Goal: Book appointment/travel/reservation

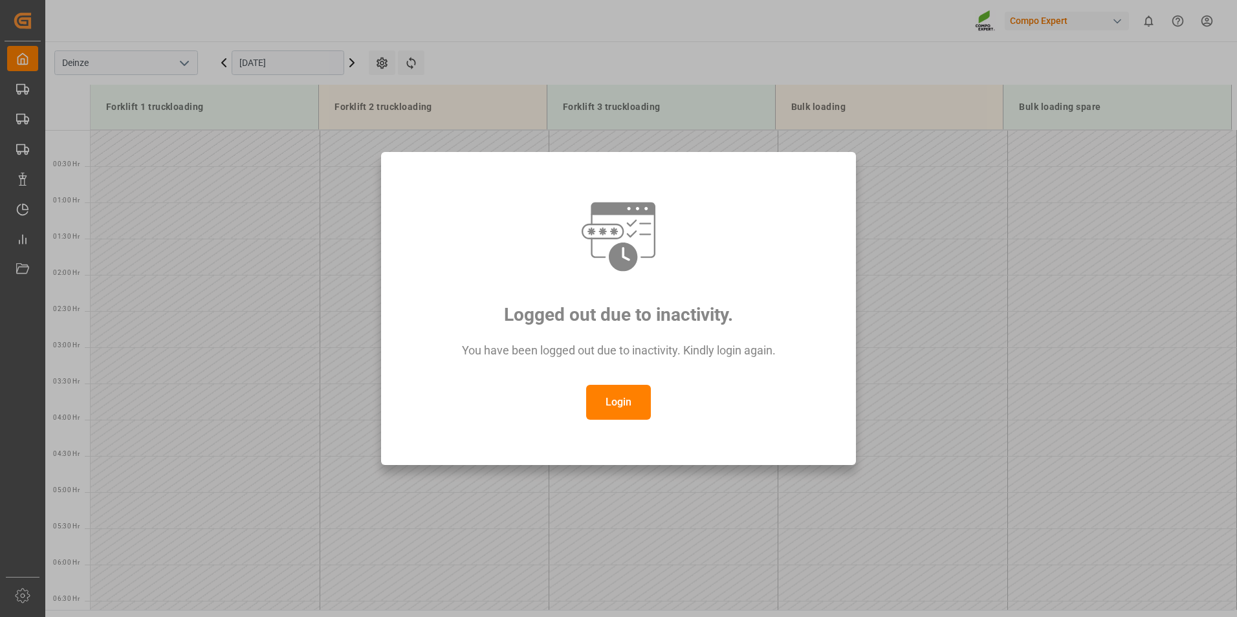
scroll to position [490, 0]
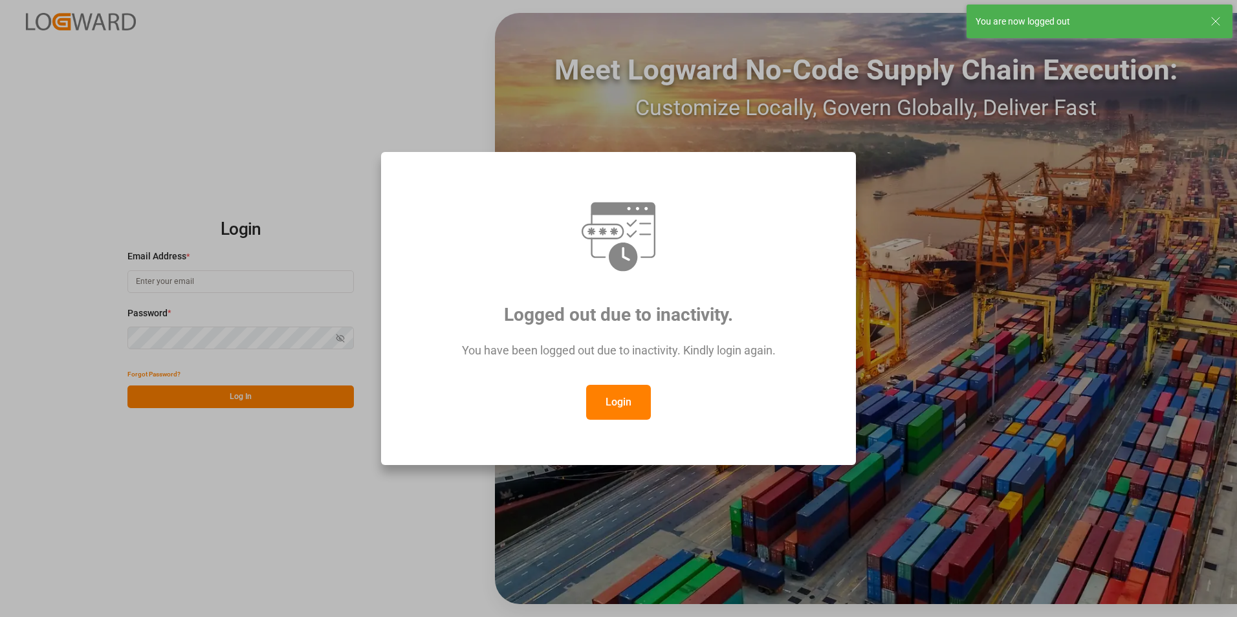
click at [619, 406] on button "Login" at bounding box center [618, 402] width 65 height 35
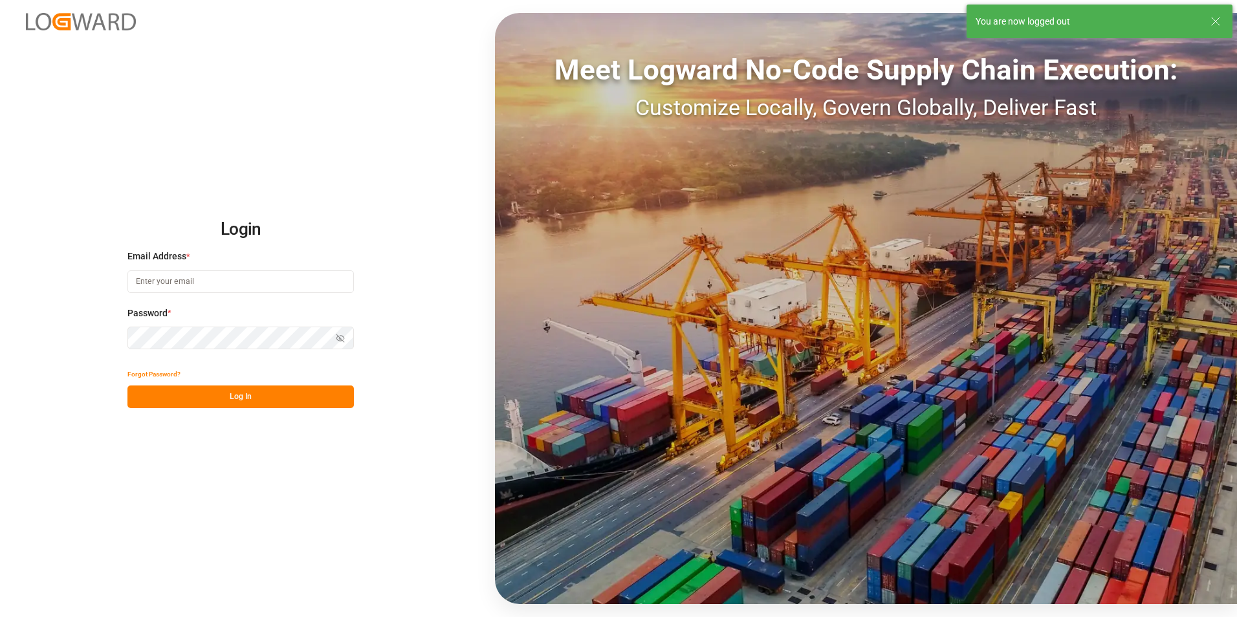
type input "veerle.bauters@compo-expert.com"
click at [250, 391] on button "Log In" at bounding box center [240, 397] width 227 height 23
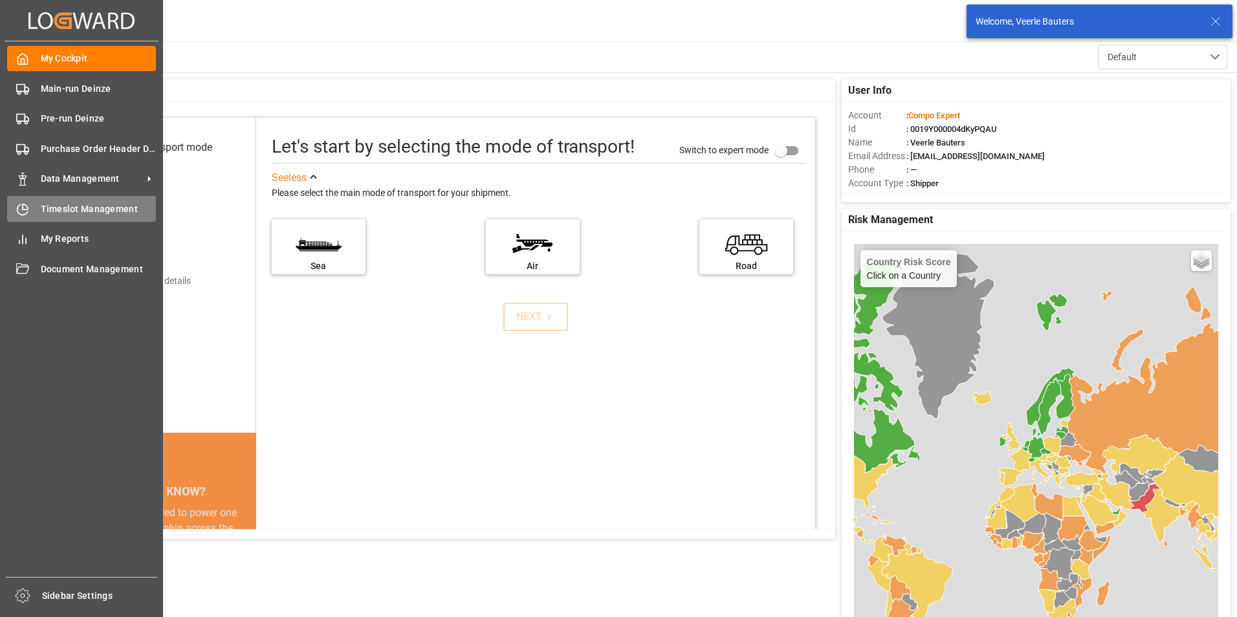
click at [20, 207] on icon at bounding box center [22, 209] width 13 height 13
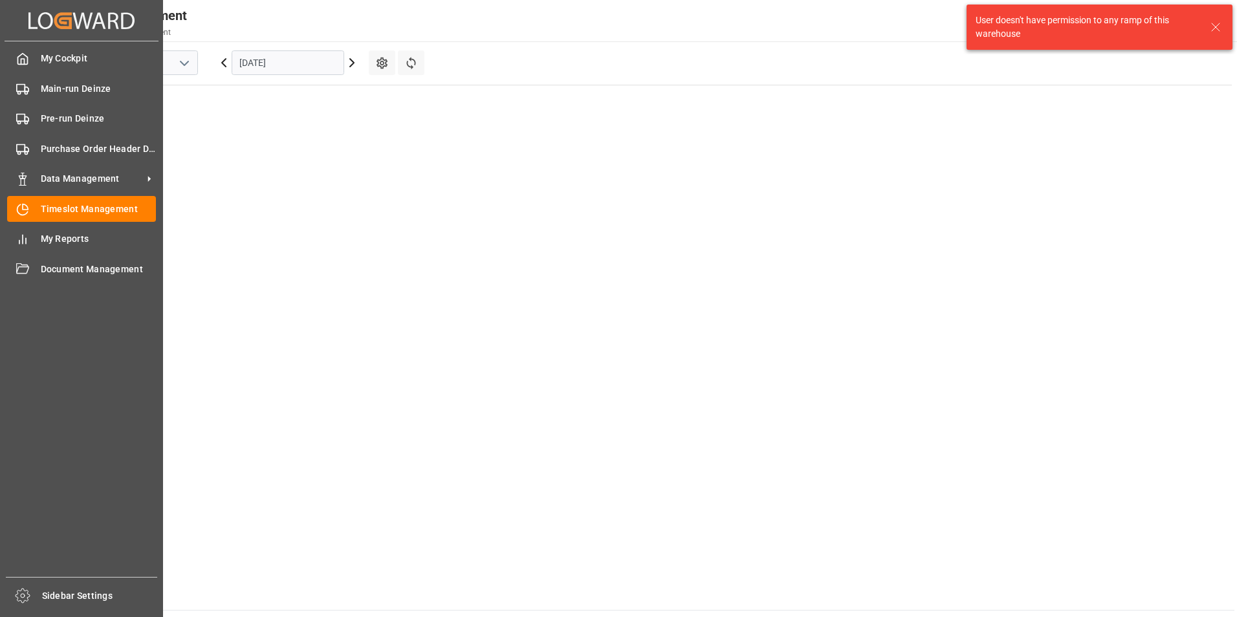
scroll to position [526, 0]
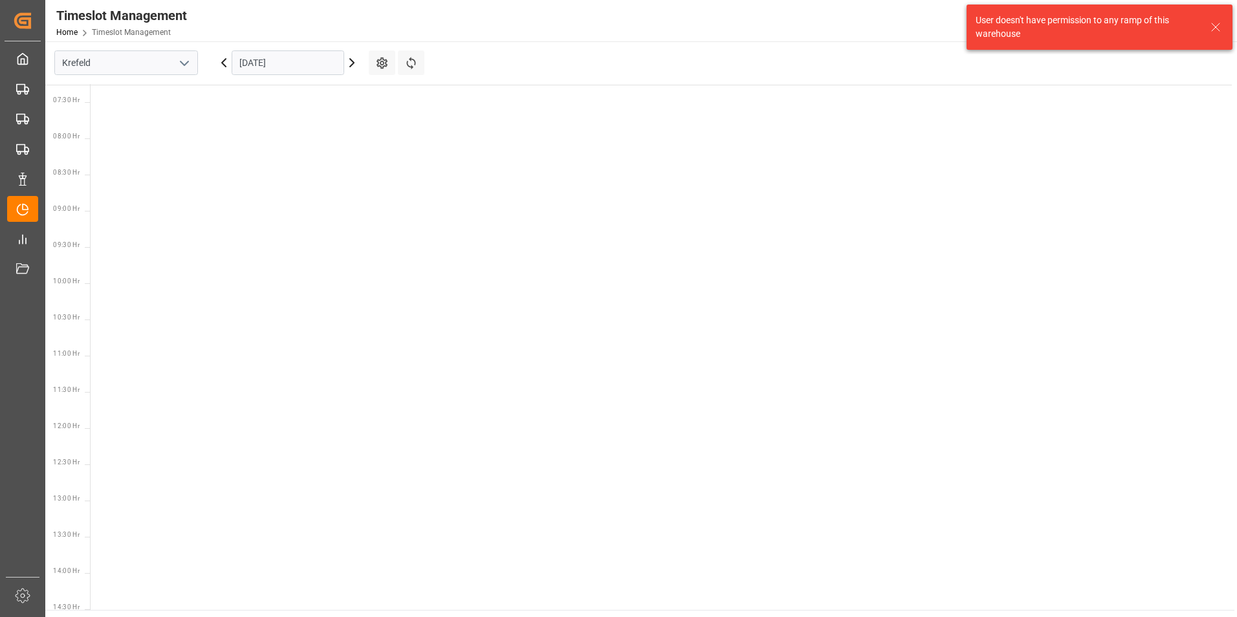
click at [185, 62] on icon "open menu" at bounding box center [185, 64] width 16 height 16
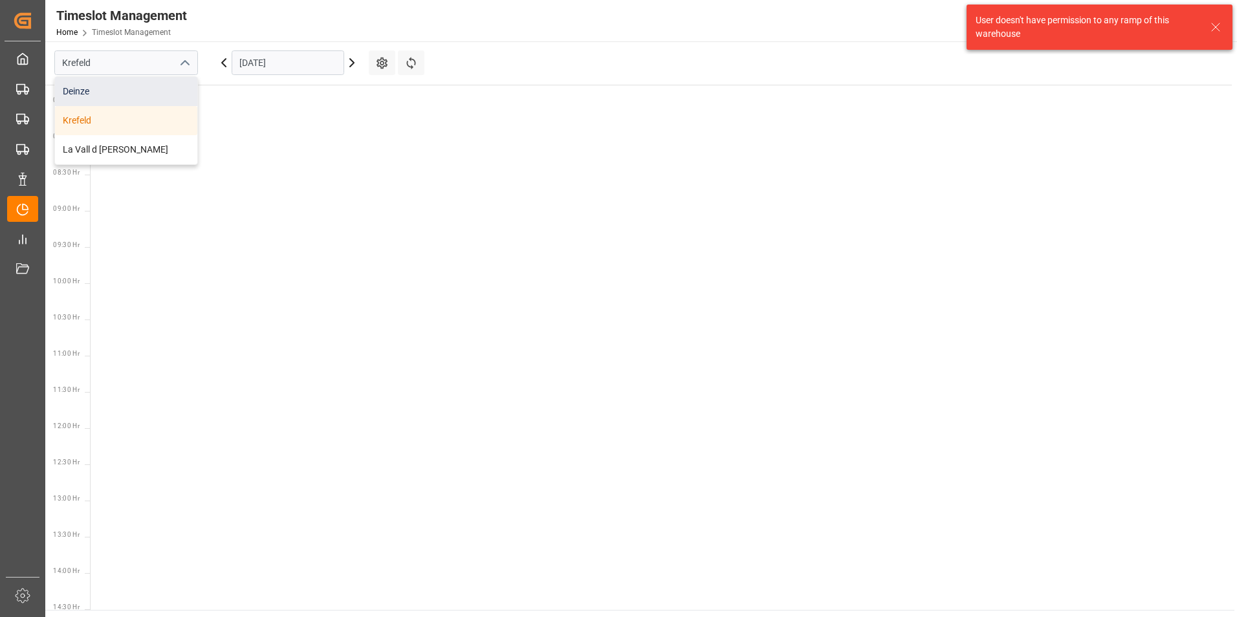
click at [80, 91] on div "Deinze" at bounding box center [126, 91] width 142 height 29
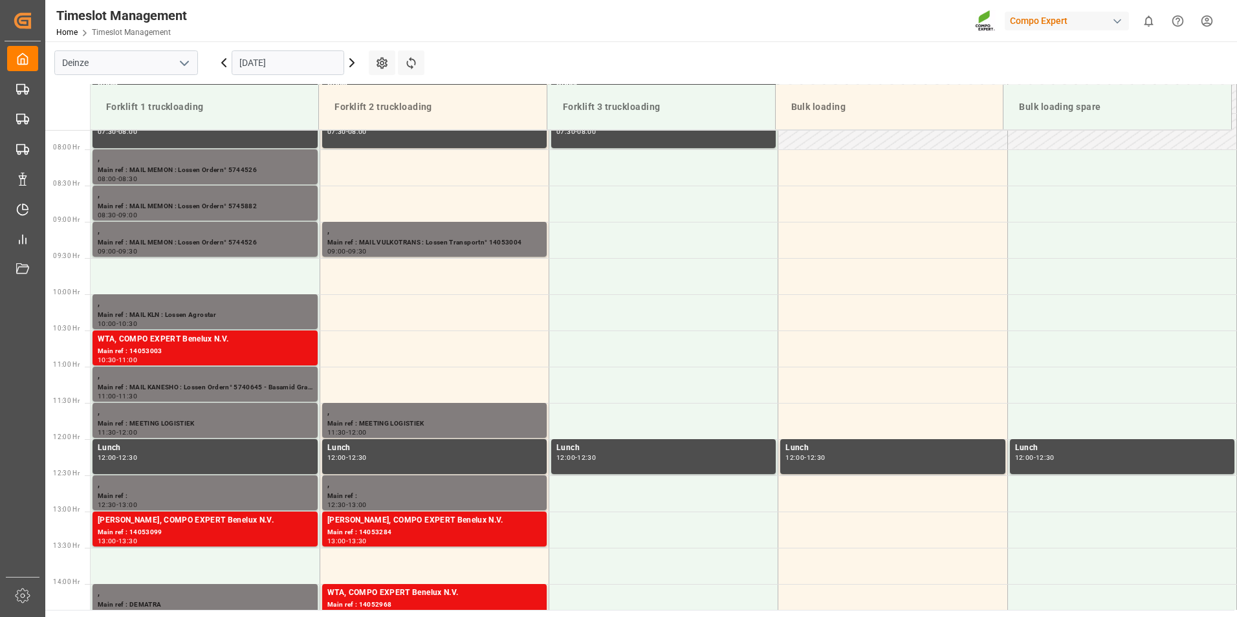
scroll to position [582, 0]
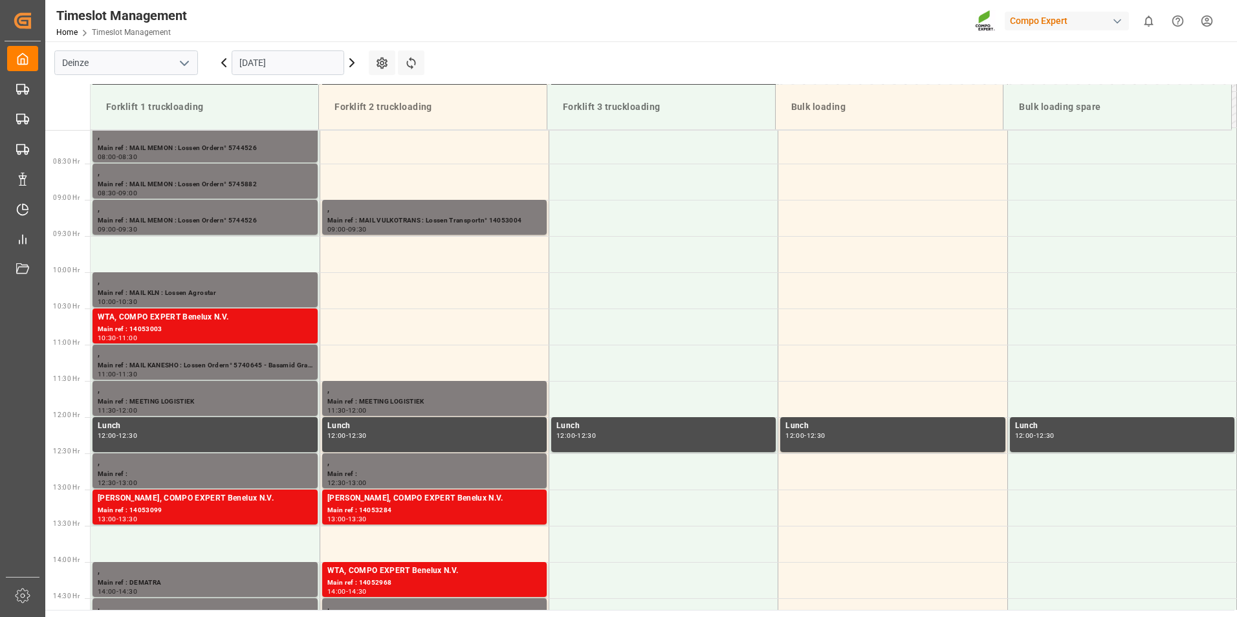
click at [300, 65] on input "[DATE]" at bounding box center [288, 62] width 113 height 25
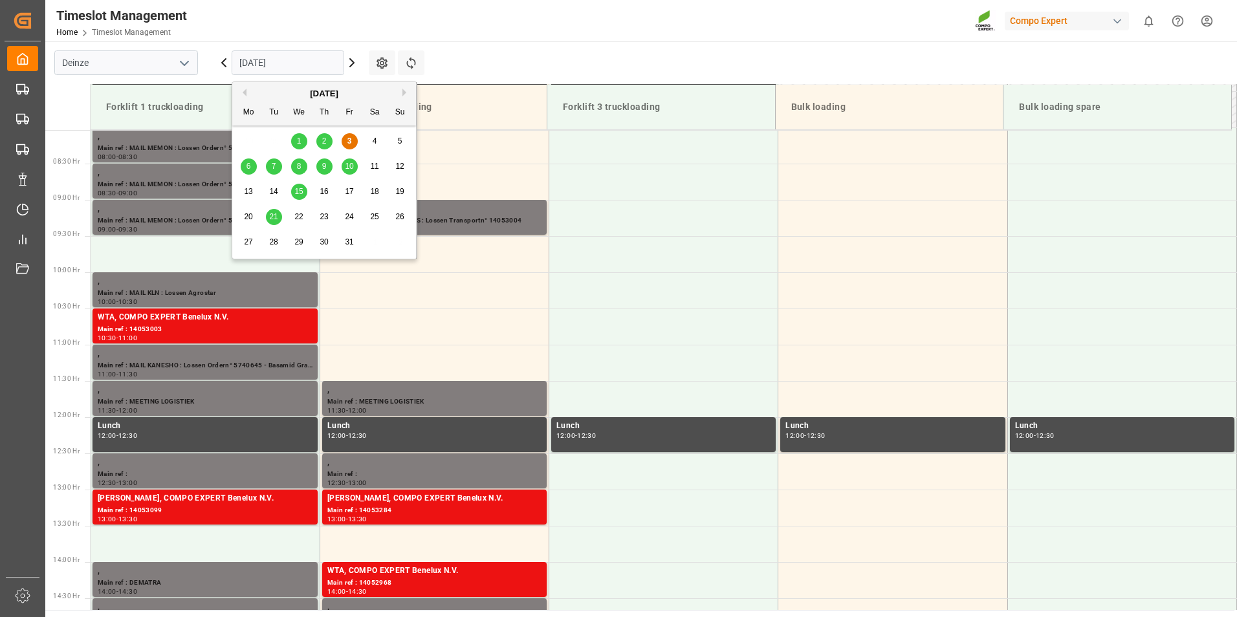
click at [245, 168] on div "6" at bounding box center [249, 167] width 16 height 16
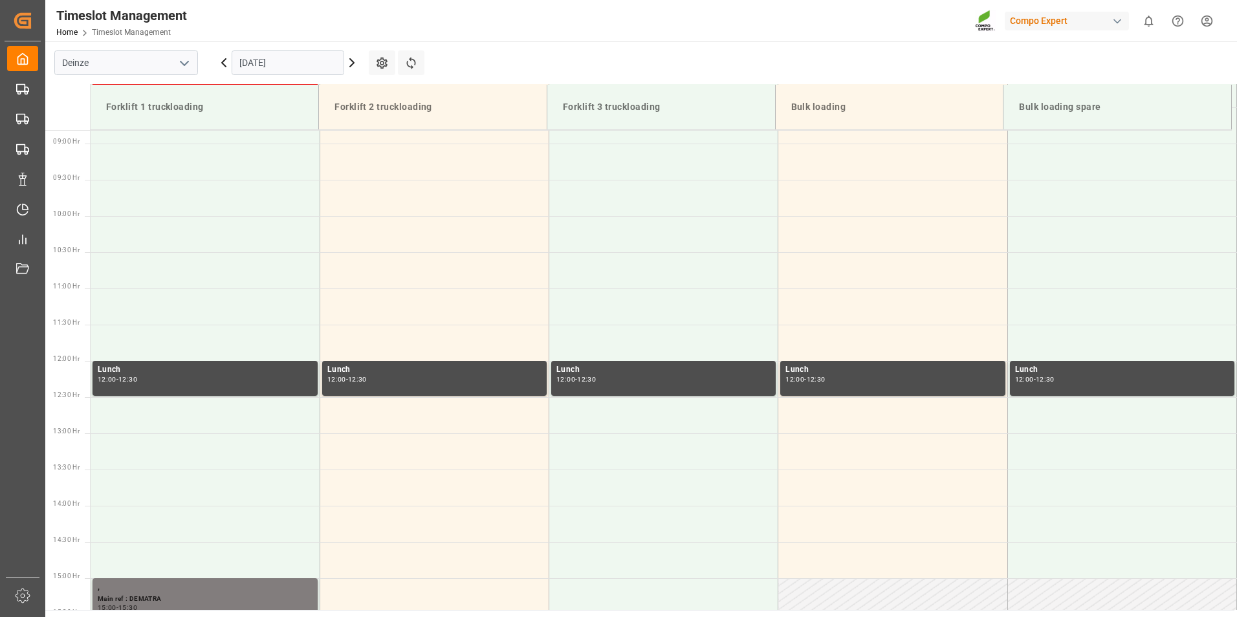
scroll to position [507, 0]
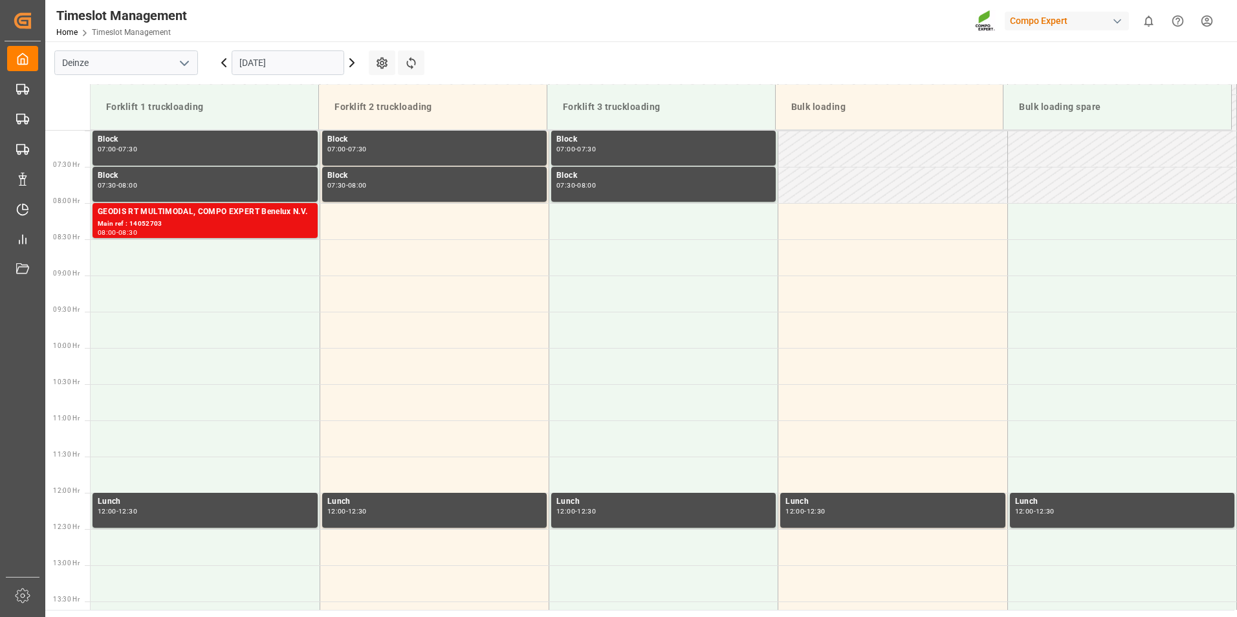
click at [225, 64] on icon at bounding box center [224, 63] width 16 height 16
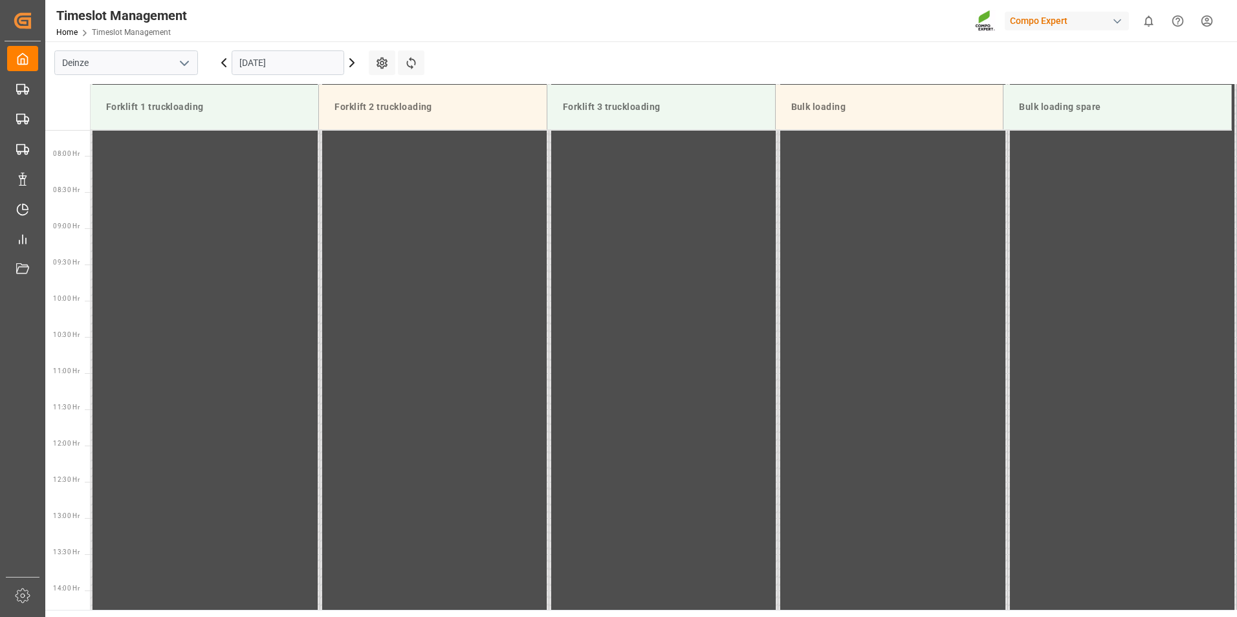
scroll to position [571, 0]
click at [227, 61] on icon at bounding box center [224, 63] width 16 height 16
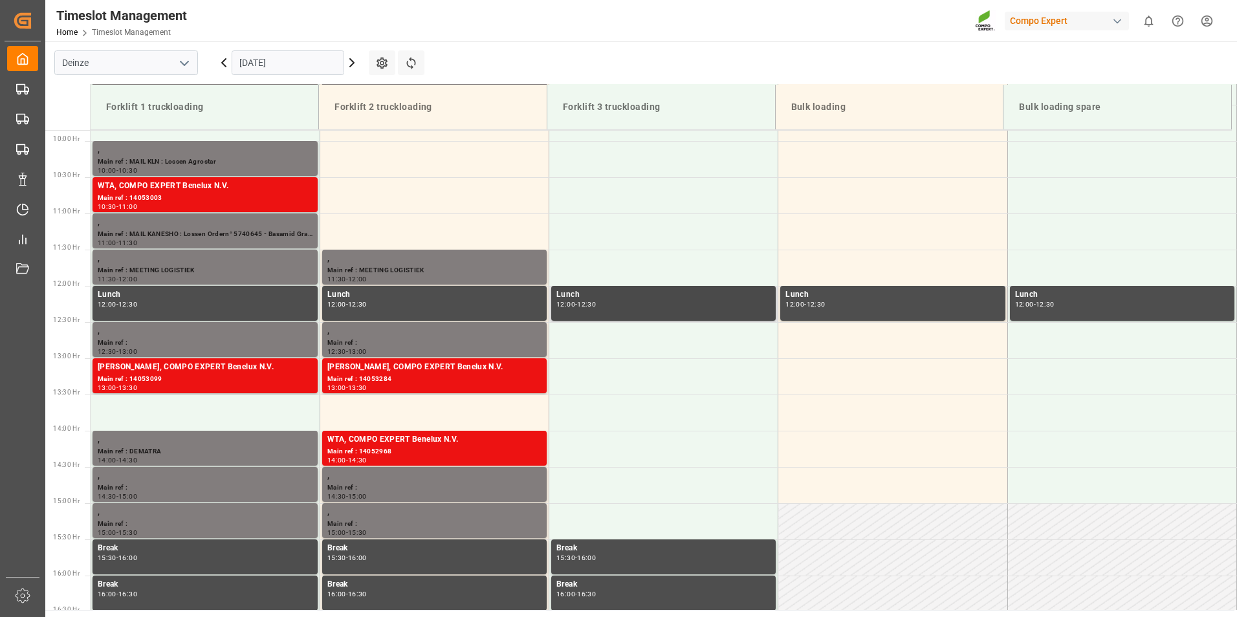
scroll to position [636, 0]
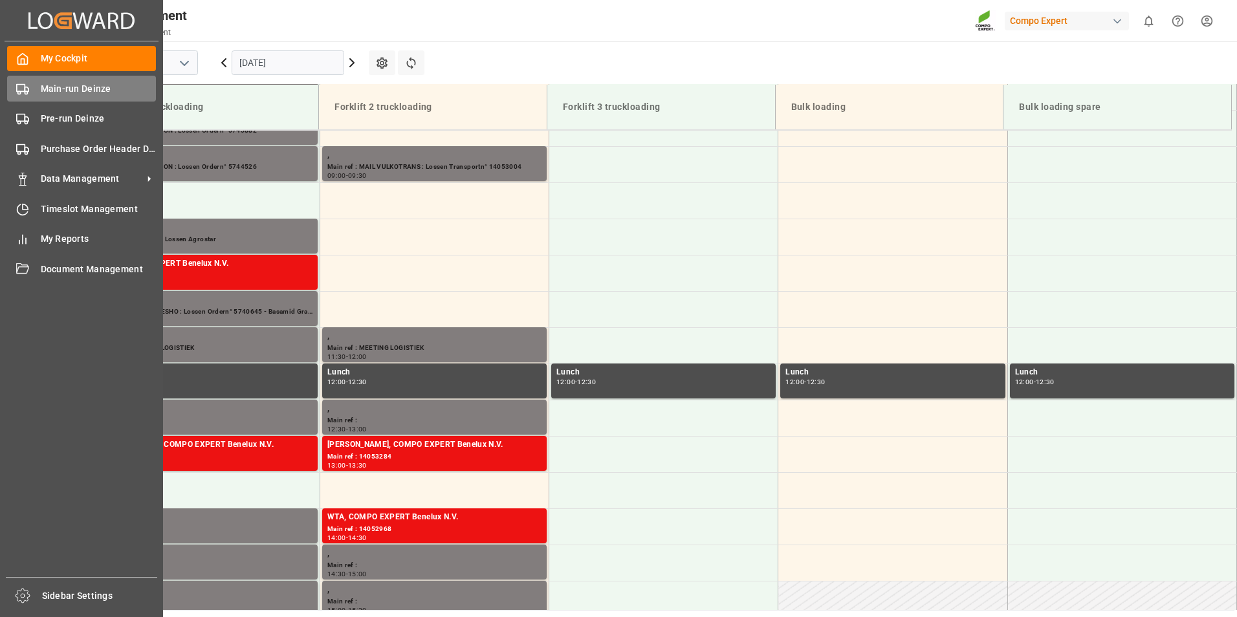
click at [19, 87] on icon at bounding box center [22, 89] width 13 height 13
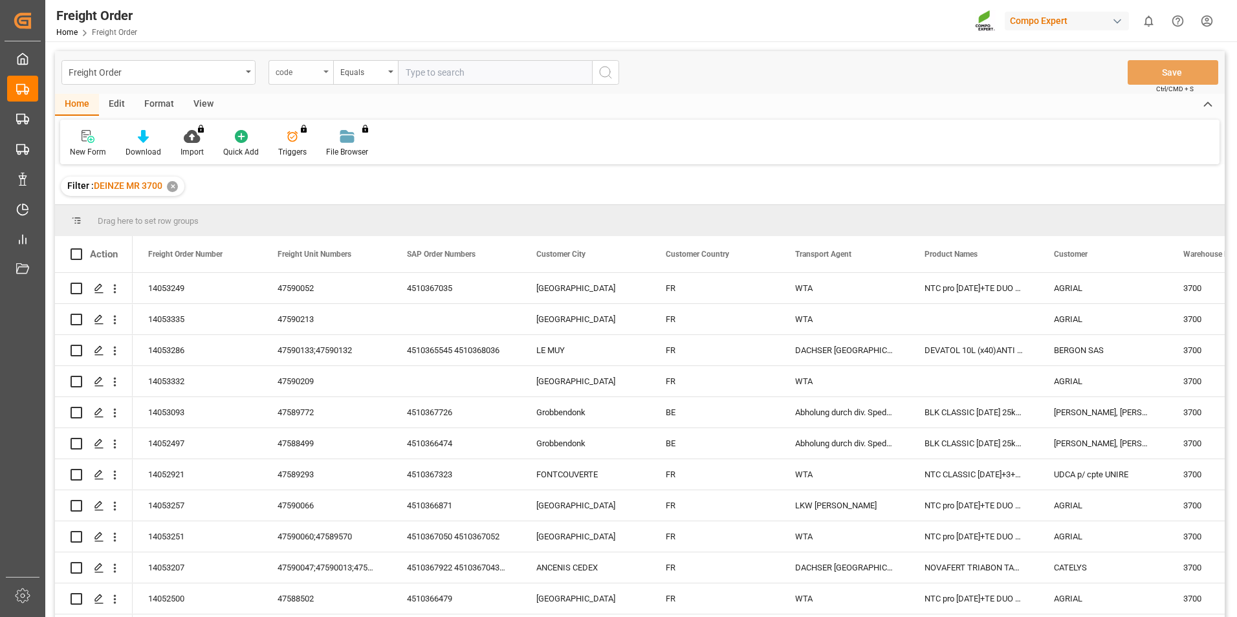
click at [327, 71] on icon "open menu" at bounding box center [326, 72] width 5 height 3
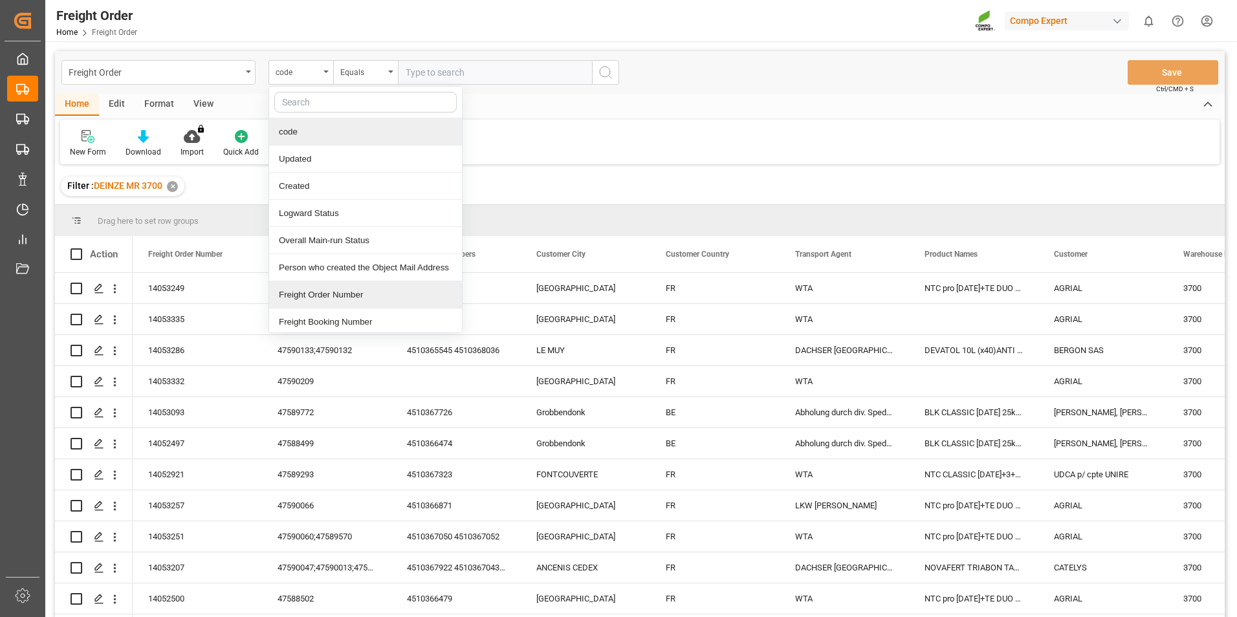
click at [325, 300] on div "Freight Order Number" at bounding box center [365, 295] width 193 height 27
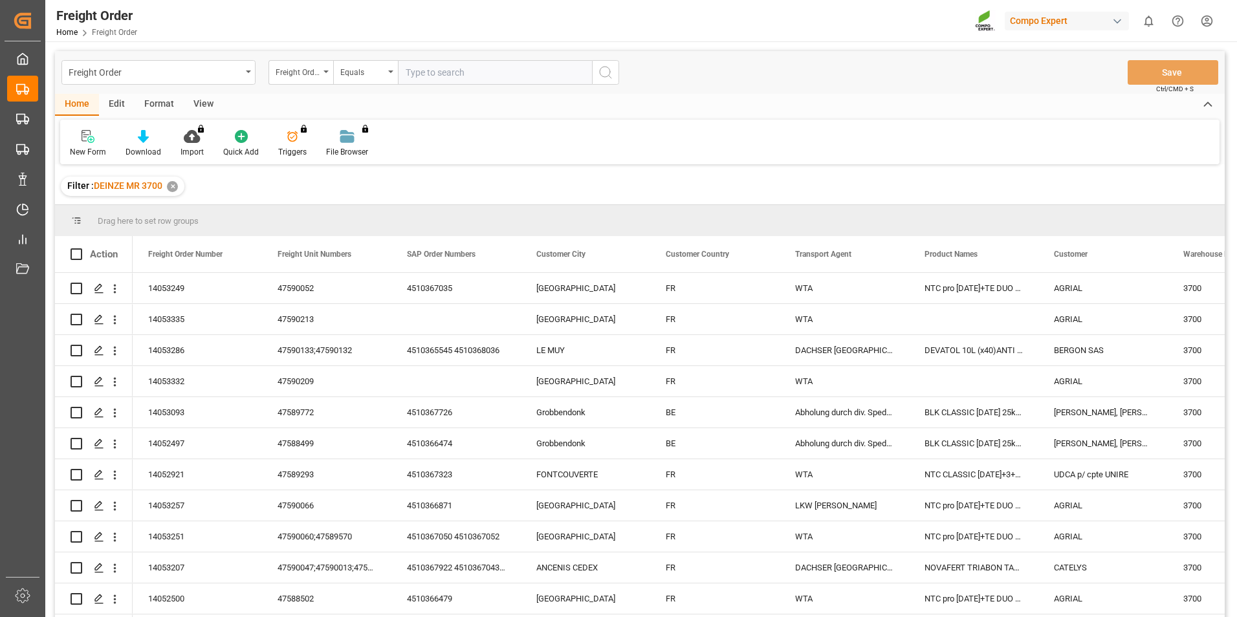
click at [417, 74] on input "text" at bounding box center [495, 72] width 194 height 25
type input "14052921"
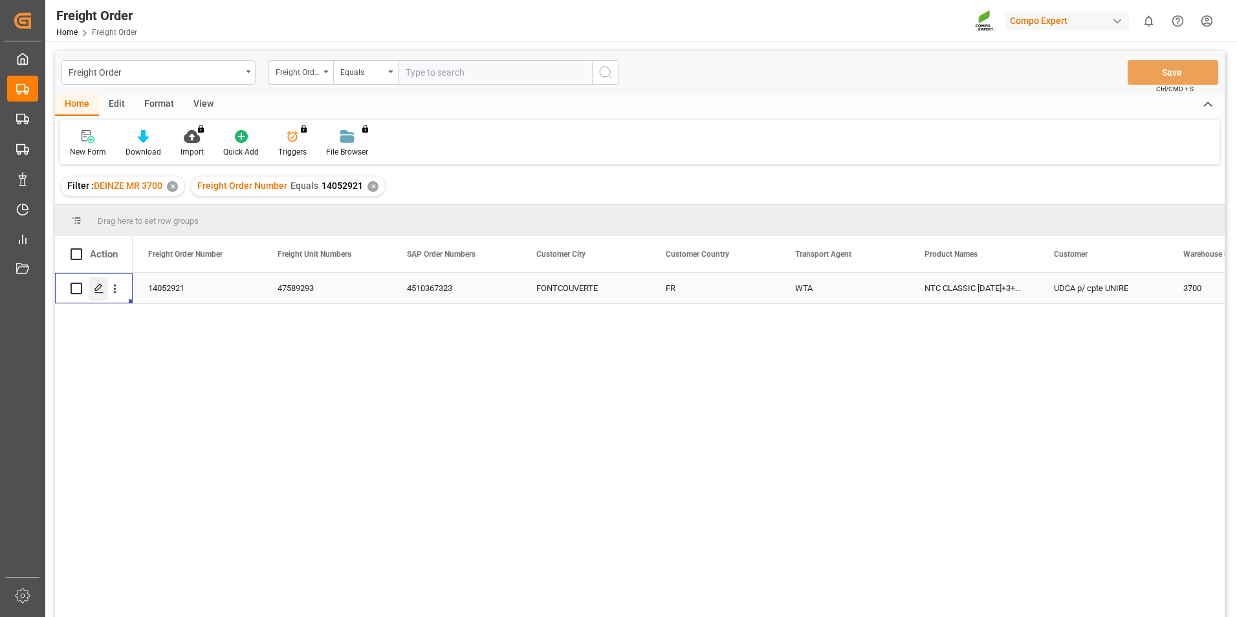
click at [94, 288] on icon "Press SPACE to select this row." at bounding box center [99, 288] width 10 height 10
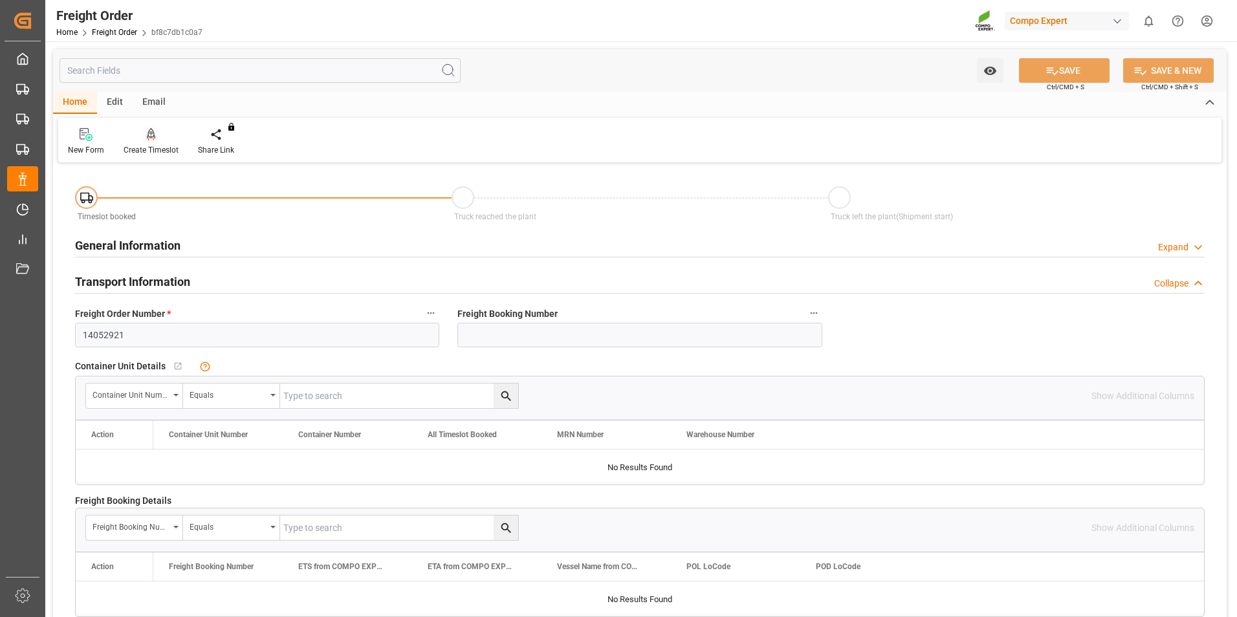
click at [149, 136] on icon at bounding box center [151, 134] width 9 height 13
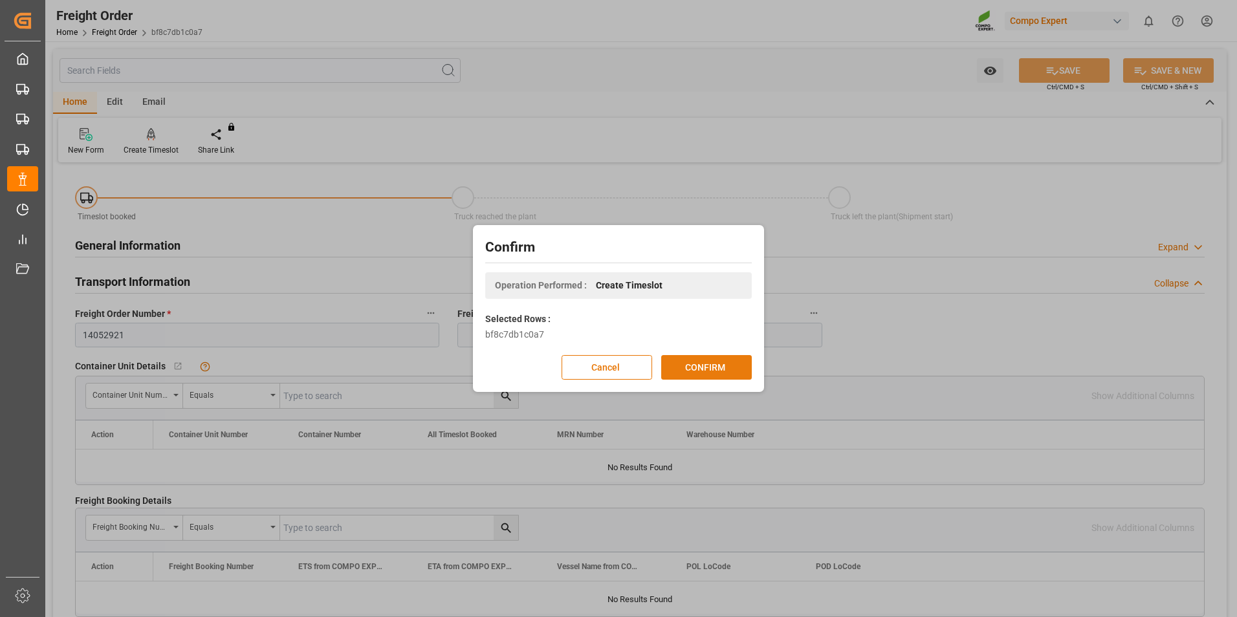
click at [708, 370] on button "CONFIRM" at bounding box center [706, 367] width 91 height 25
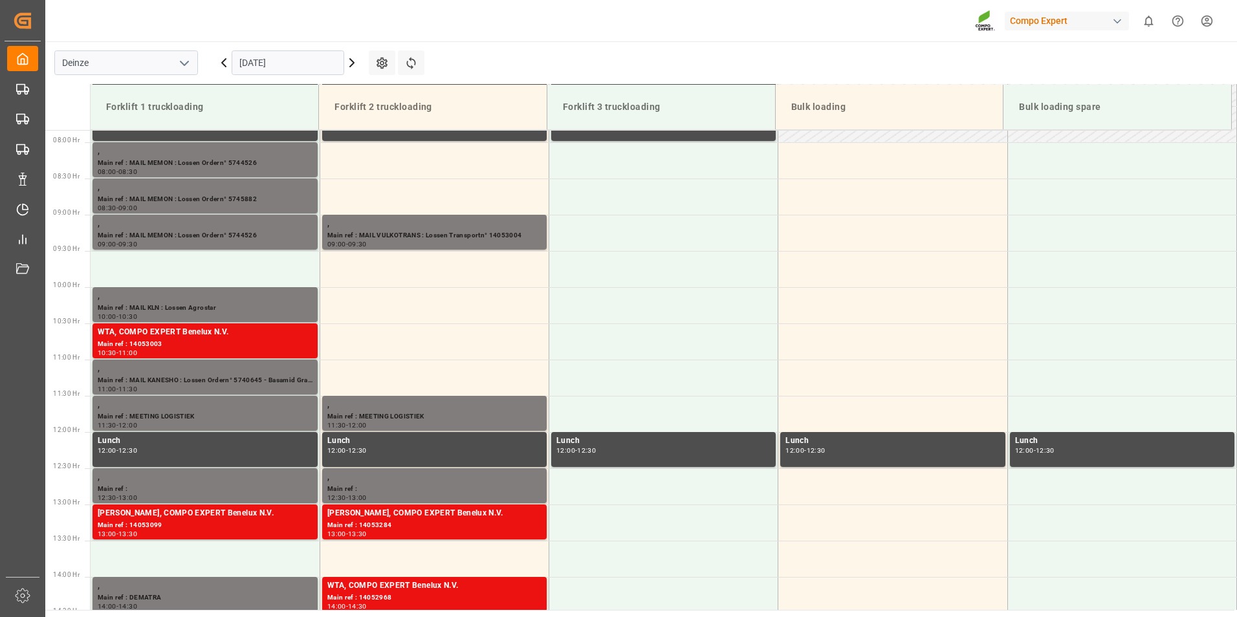
scroll to position [571, 0]
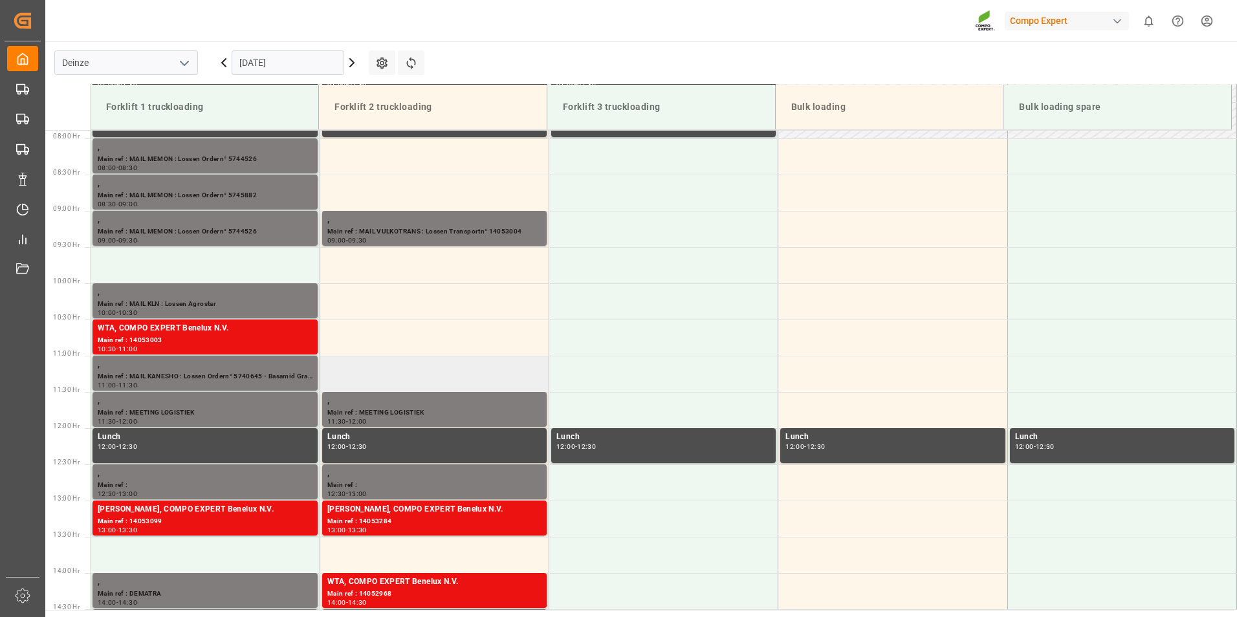
click at [348, 371] on td at bounding box center [434, 374] width 229 height 36
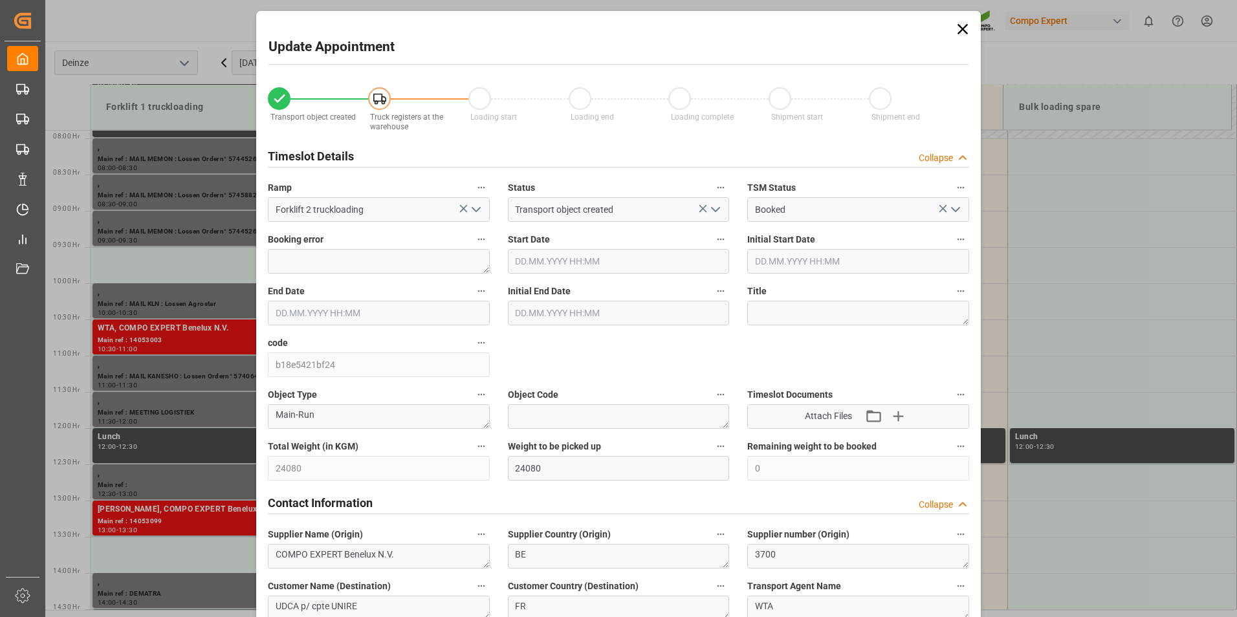
type input "03.10.2025 11:00"
type input "03.10.2025 11:30"
type input "25.09.2025 12:26"
type input "03.10.2025 07:30"
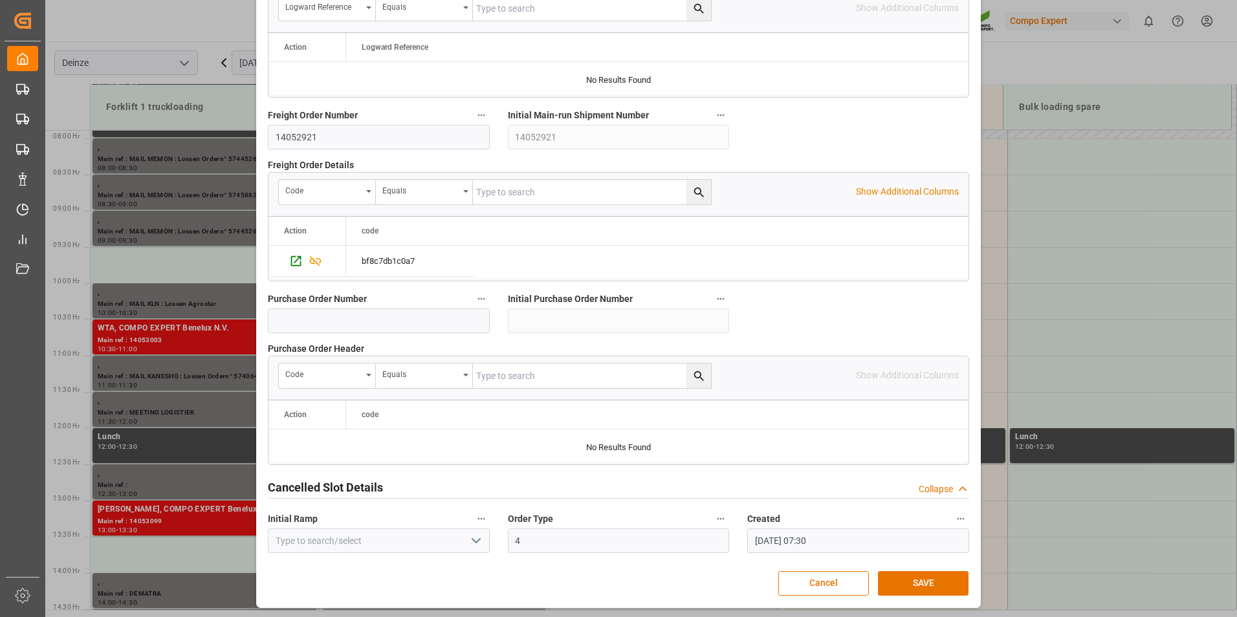
scroll to position [1179, 0]
click at [917, 579] on button "SAVE" at bounding box center [923, 583] width 91 height 25
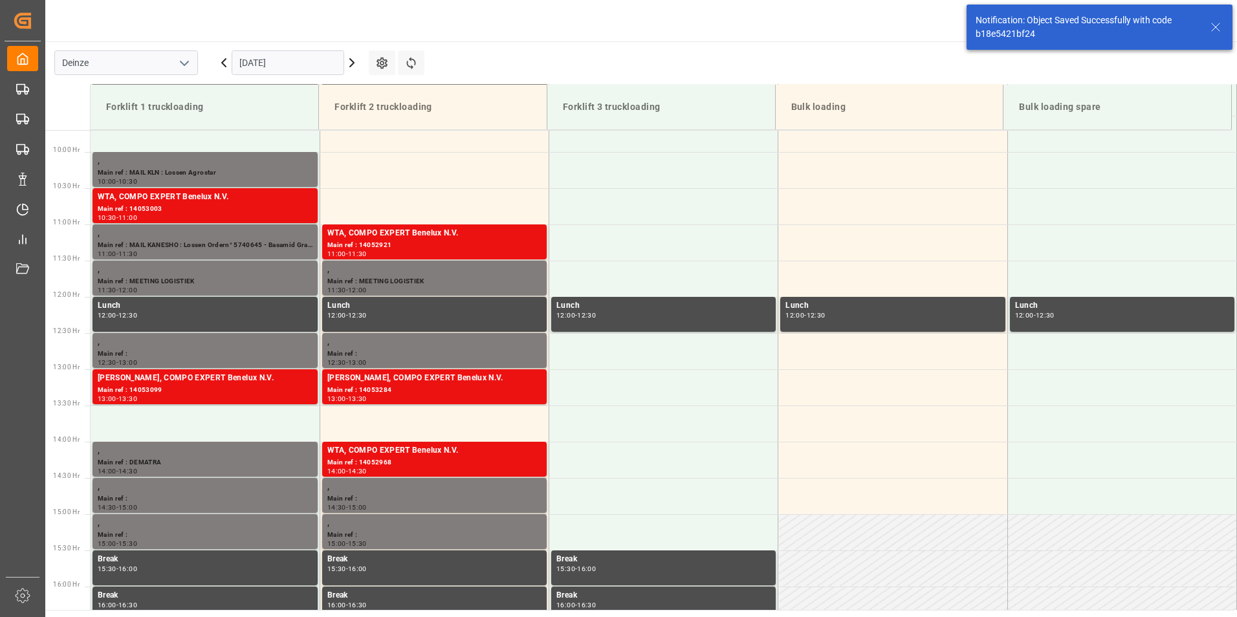
scroll to position [716, 0]
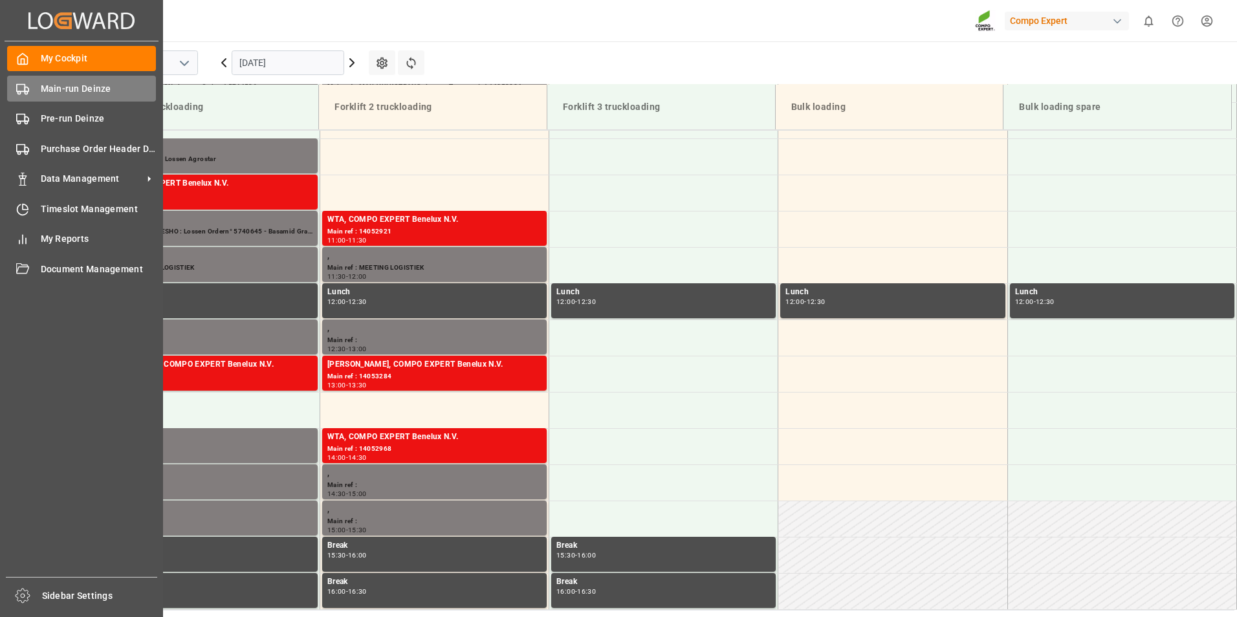
click at [25, 91] on polygon at bounding box center [27, 89] width 4 height 5
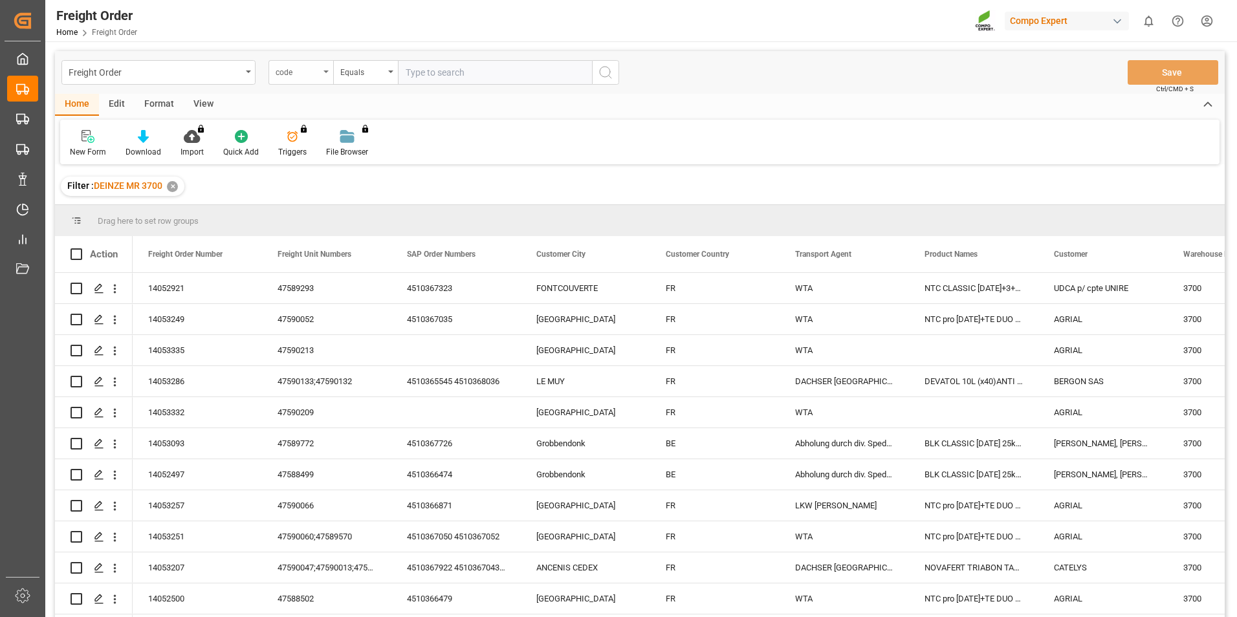
click at [326, 71] on icon "open menu" at bounding box center [326, 72] width 5 height 3
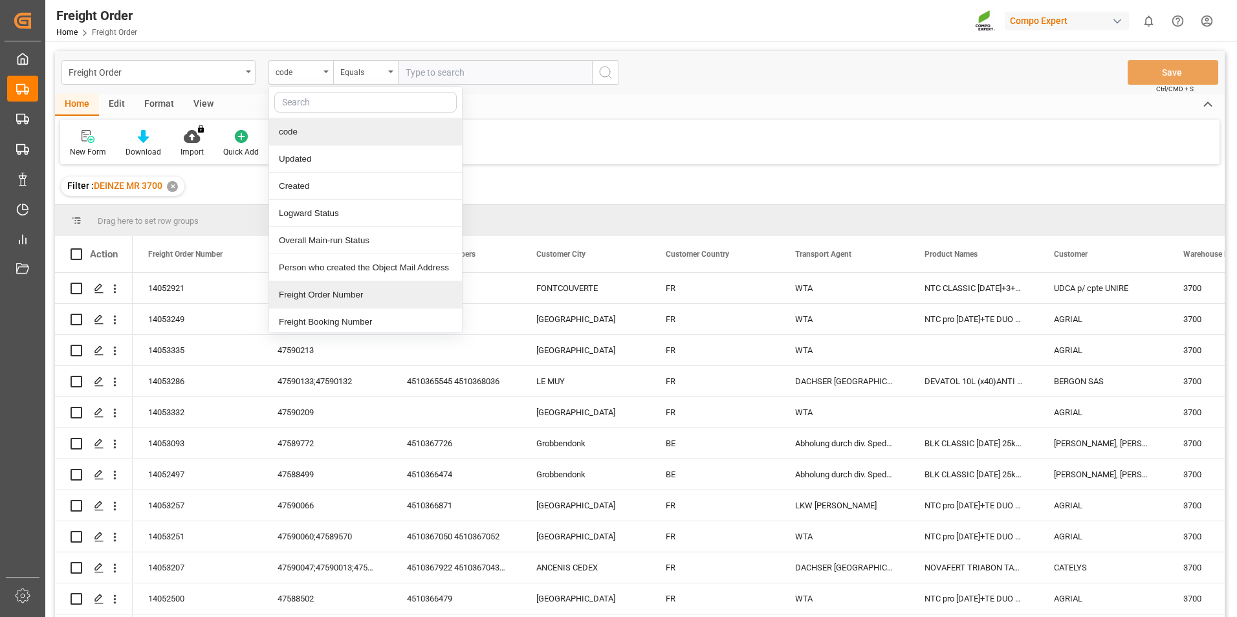
drag, startPoint x: 305, startPoint y: 293, endPoint x: 491, endPoint y: 171, distance: 222.4
click at [308, 293] on div "Freight Order Number" at bounding box center [365, 295] width 193 height 27
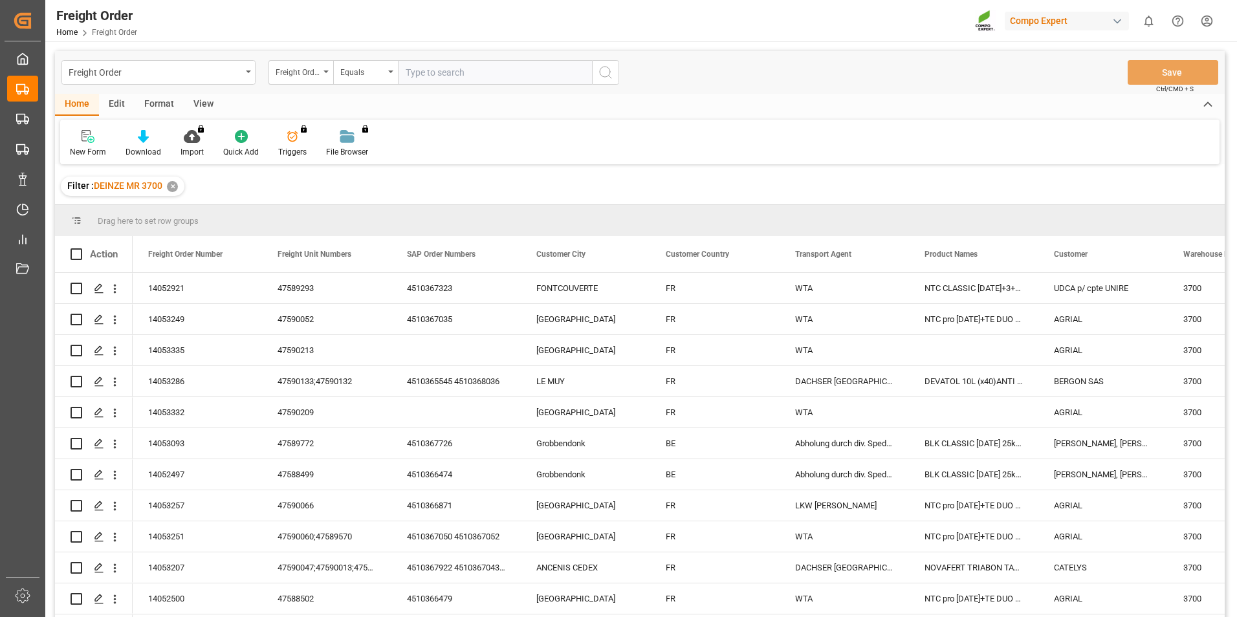
click at [436, 72] on input "text" at bounding box center [495, 72] width 194 height 25
type input "14053335"
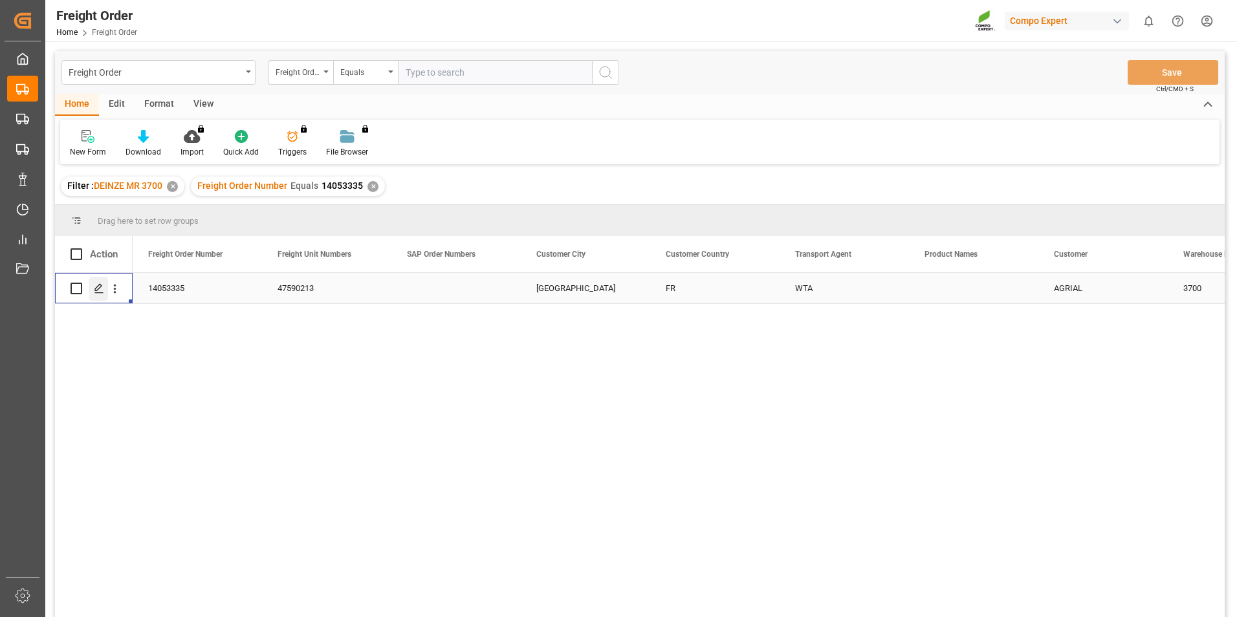
click at [100, 295] on div "Press SPACE to select this row." at bounding box center [98, 289] width 19 height 24
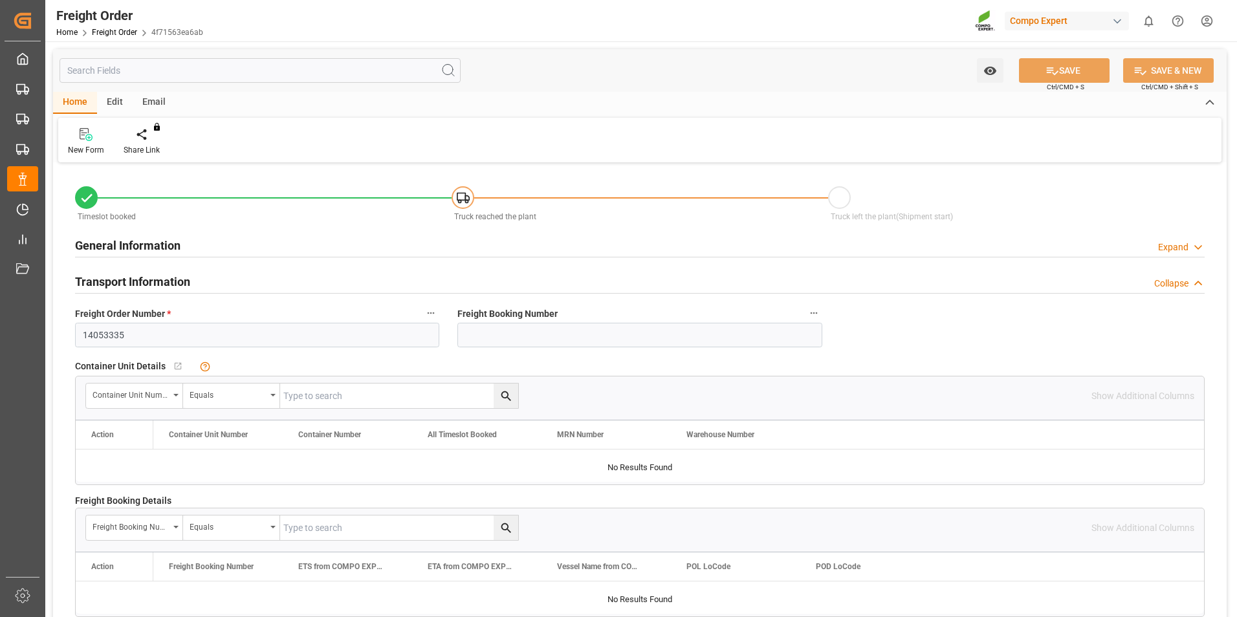
type input "26.09.2025 00:00"
type input "03.10.2025 08:56"
click at [149, 144] on div "Create Timeslot" at bounding box center [151, 141] width 74 height 28
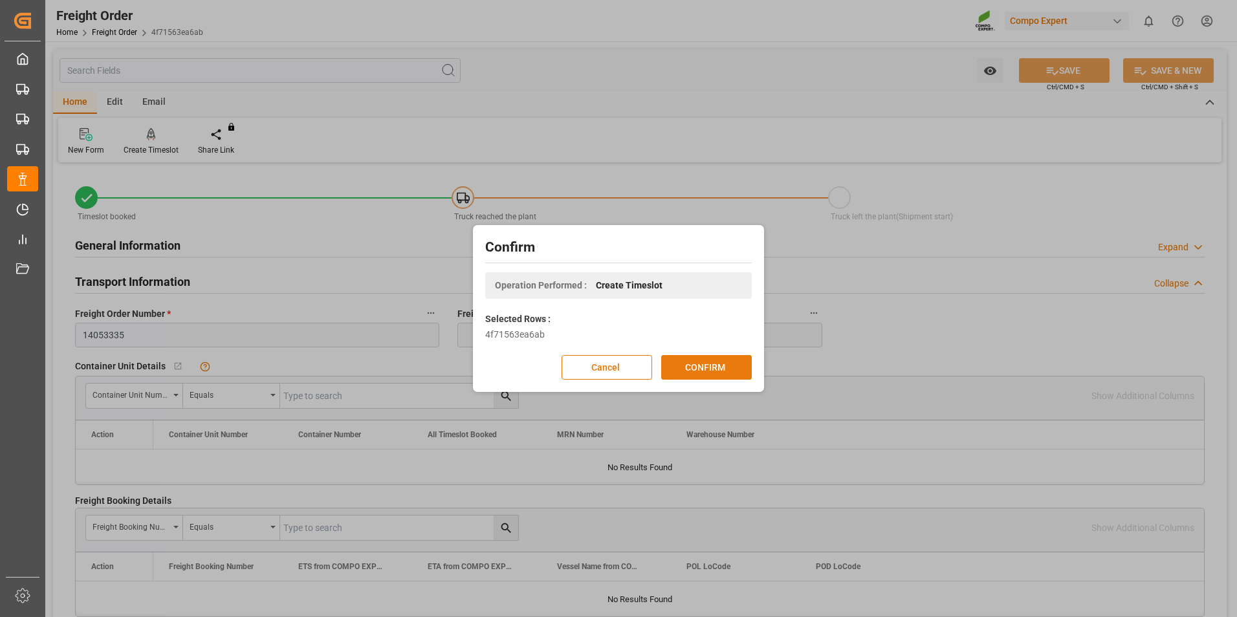
click at [705, 371] on button "CONFIRM" at bounding box center [706, 367] width 91 height 25
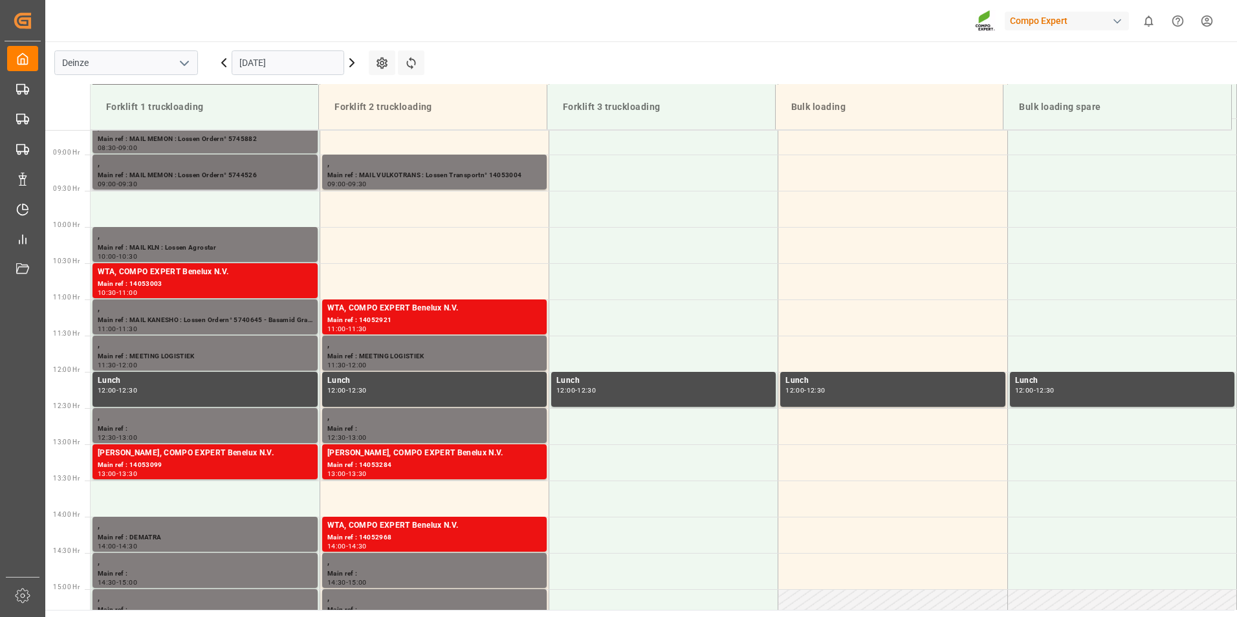
scroll to position [644, 0]
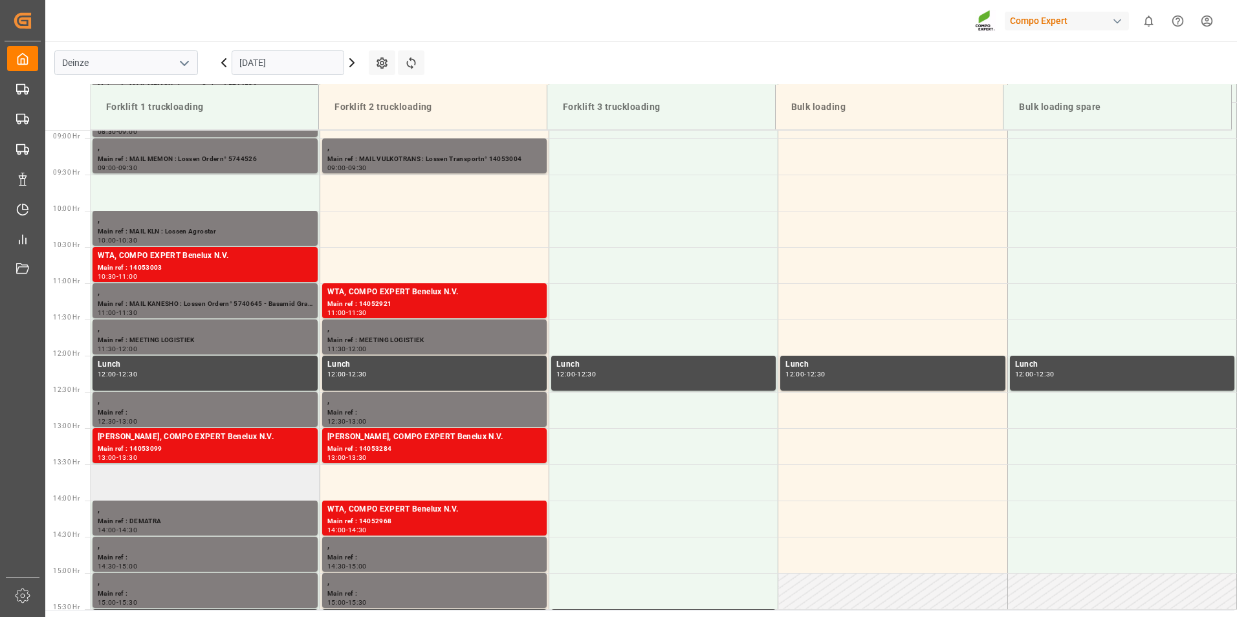
click at [142, 486] on td at bounding box center [205, 483] width 229 height 36
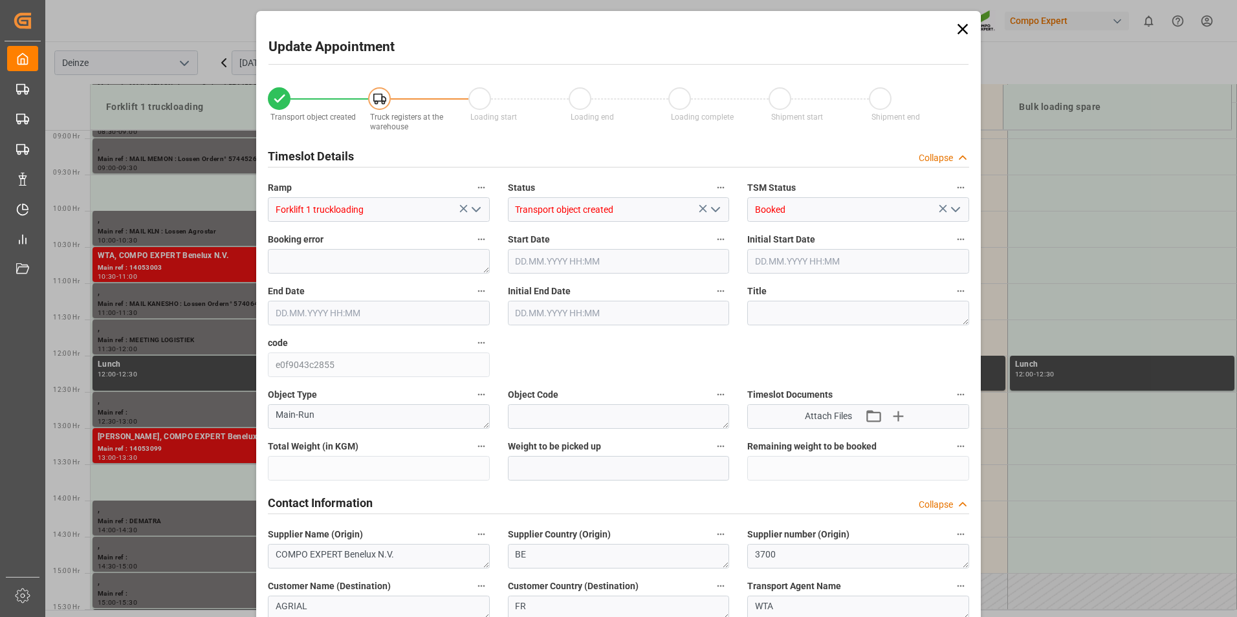
type input "25284"
type input "0"
type input "42"
type input "03.10.2025 13:30"
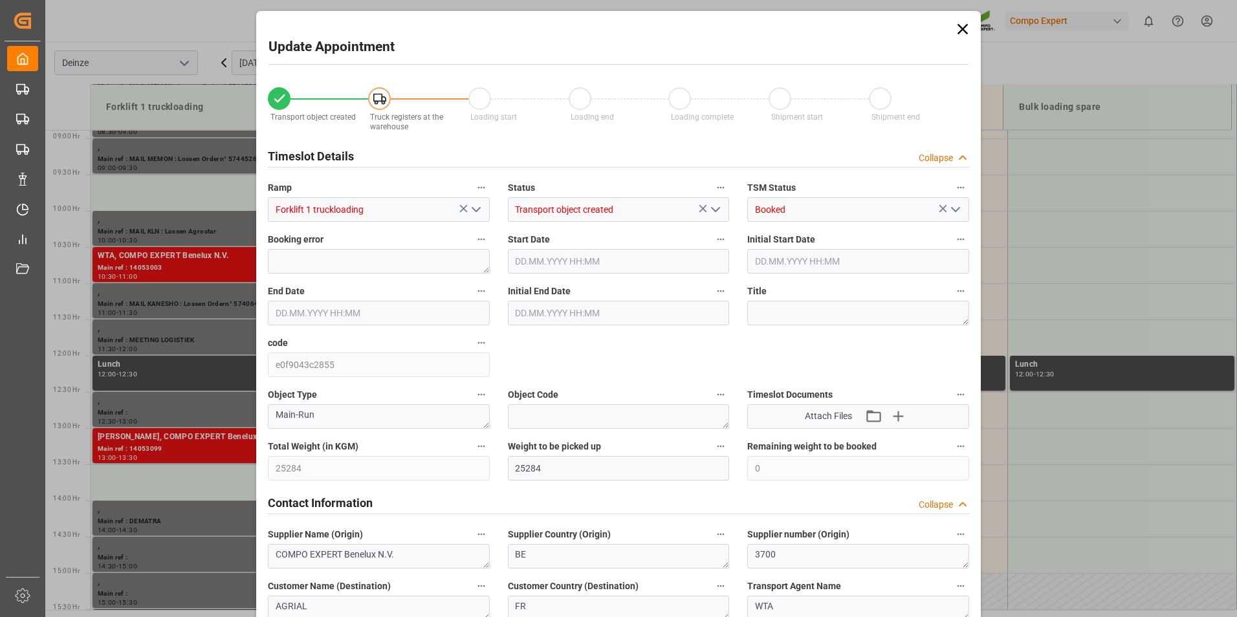
type input "03.10.2025 14:00"
type input "03.10.2025 08:56"
type input "03.10.2025 07:31"
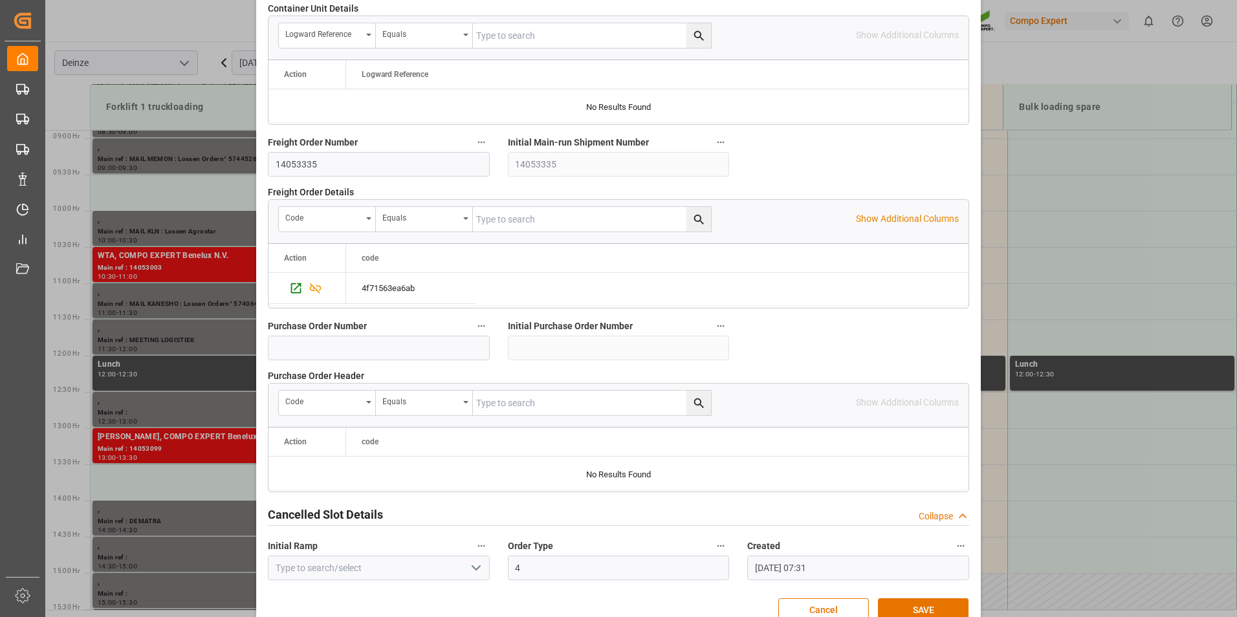
scroll to position [1179, 0]
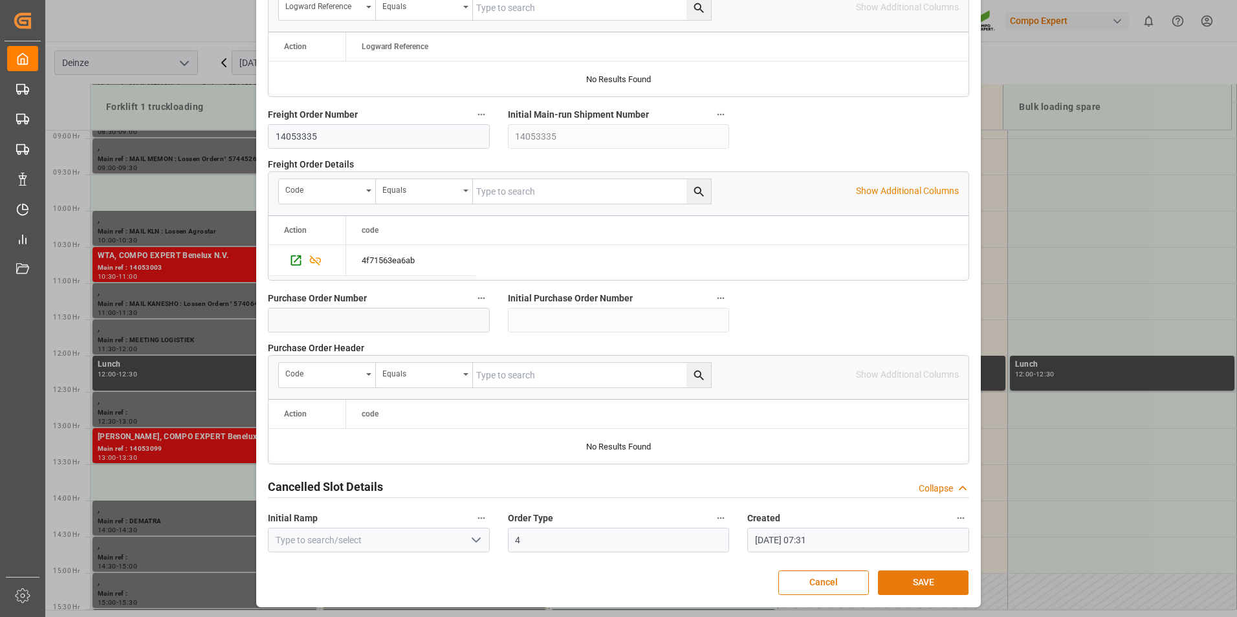
drag, startPoint x: 908, startPoint y: 584, endPoint x: 898, endPoint y: 587, distance: 10.8
click at [905, 584] on button "SAVE" at bounding box center [923, 583] width 91 height 25
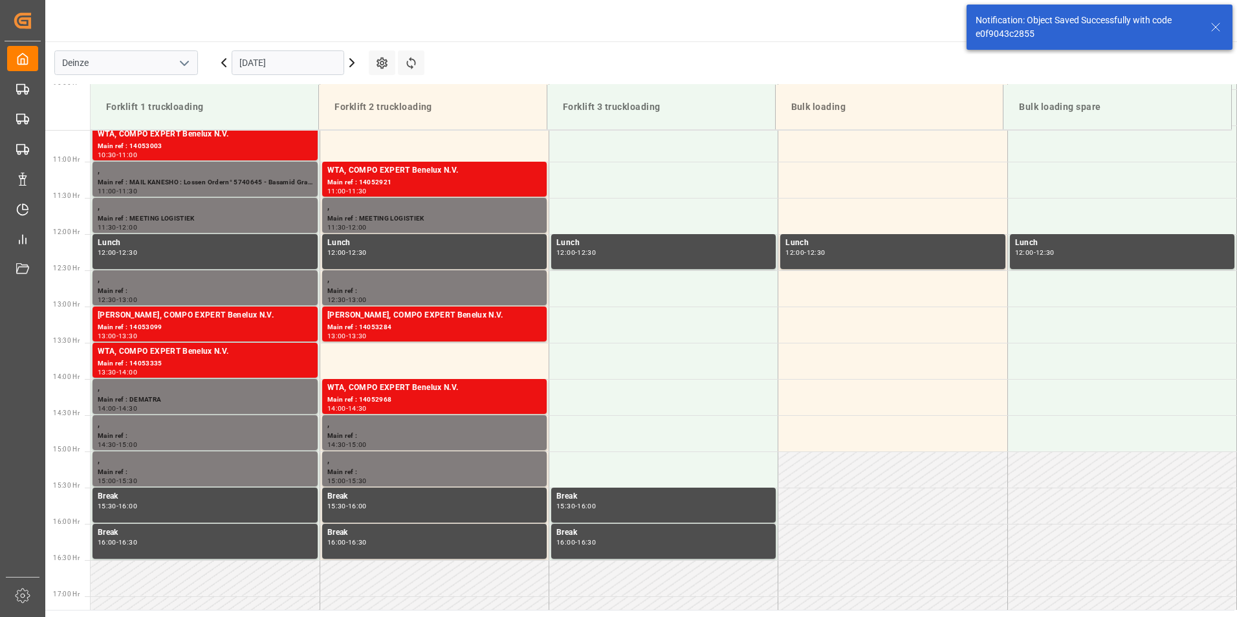
scroll to position [861, 0]
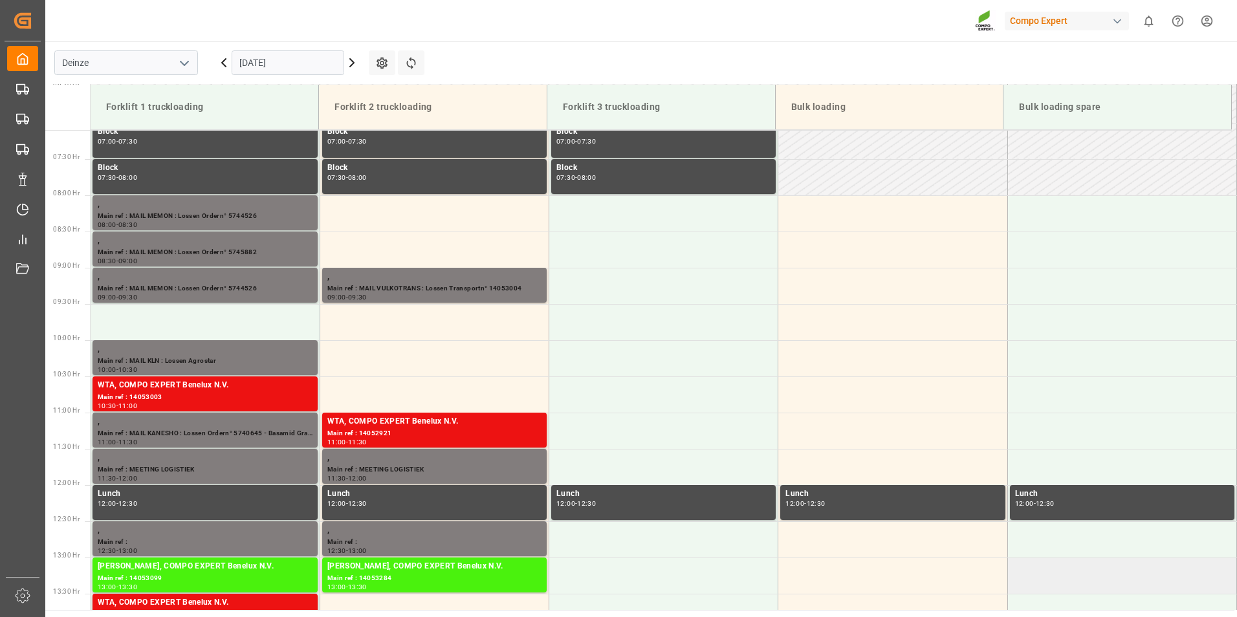
scroll to position [579, 0]
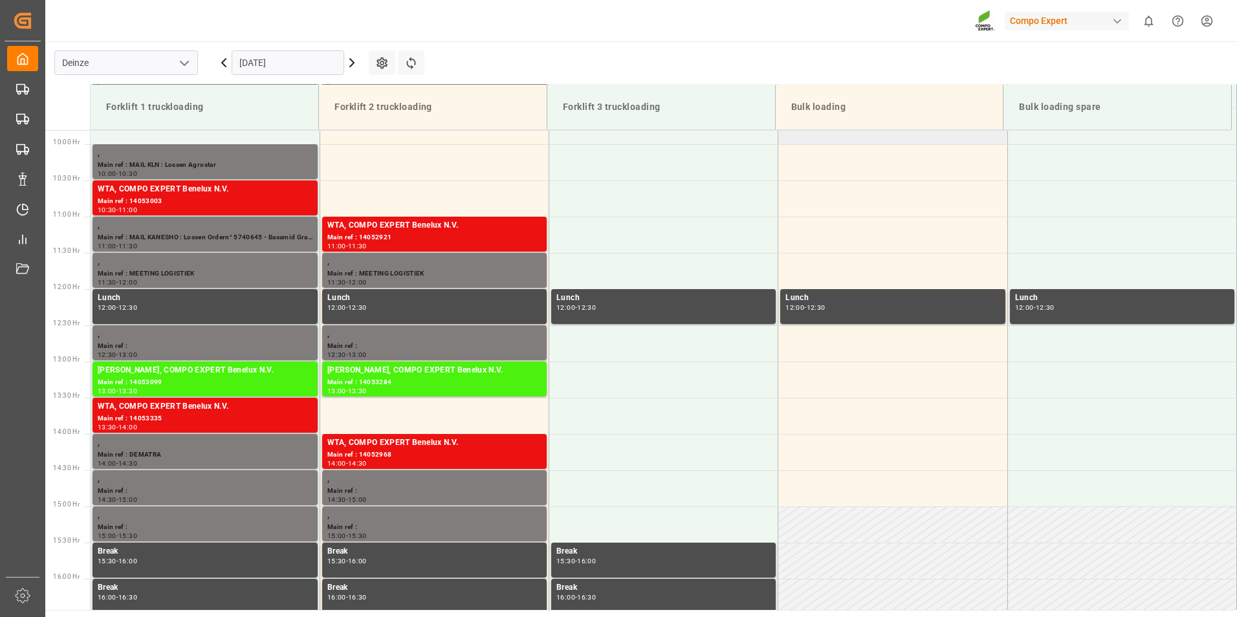
scroll to position [709, 0]
